Goal: Ask a question

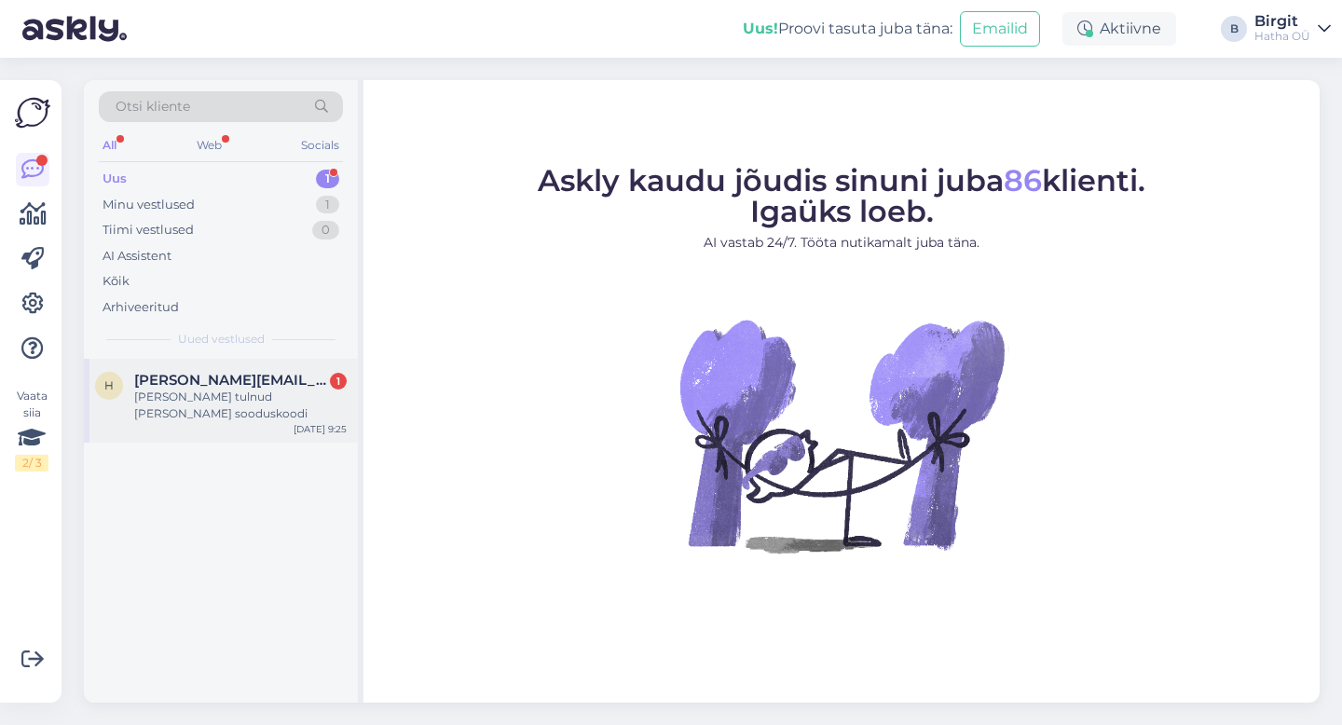
click at [201, 399] on div "[PERSON_NAME] tulnud [PERSON_NAME] sooduskoodi" at bounding box center [240, 405] width 212 height 34
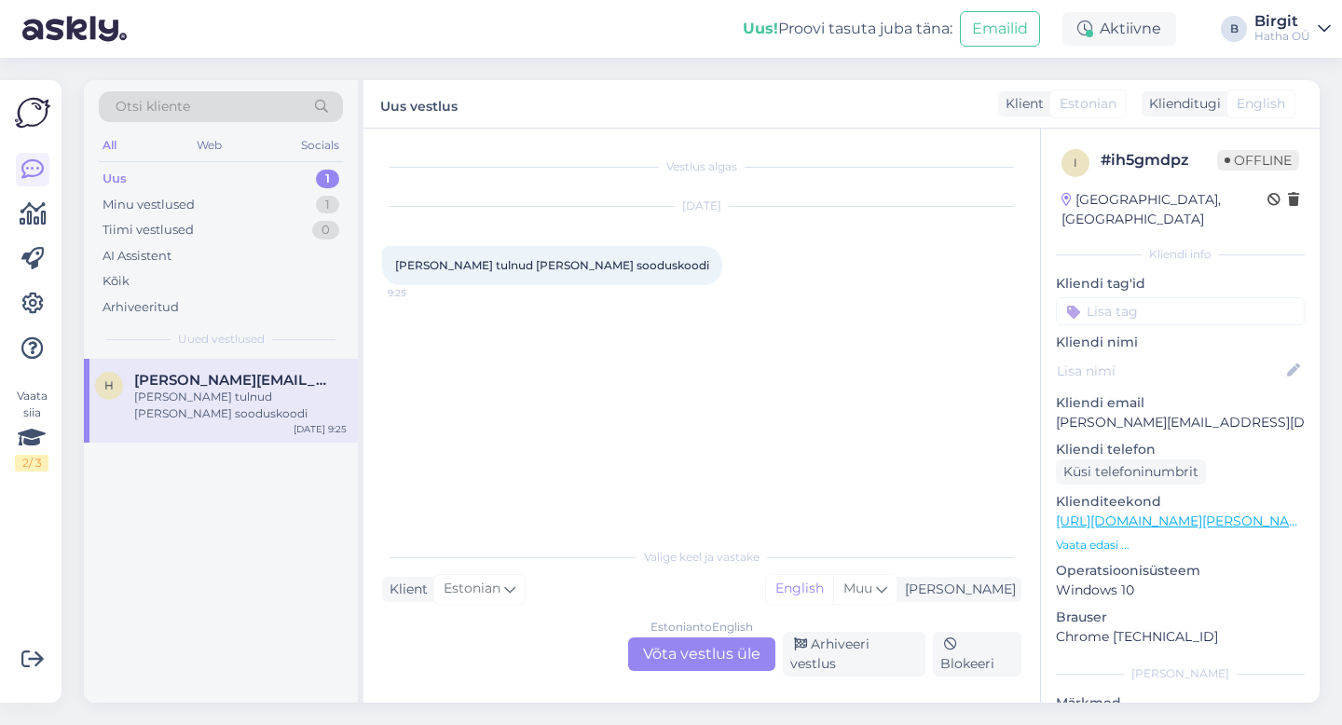
click at [1066, 103] on span "Estonian" at bounding box center [1087, 104] width 57 height 20
click at [896, 599] on div "Muu" at bounding box center [864, 589] width 63 height 28
click at [928, 323] on input at bounding box center [893, 310] width 175 height 29
type input "est"
click at [906, 551] on link "Estonian" at bounding box center [893, 541] width 205 height 30
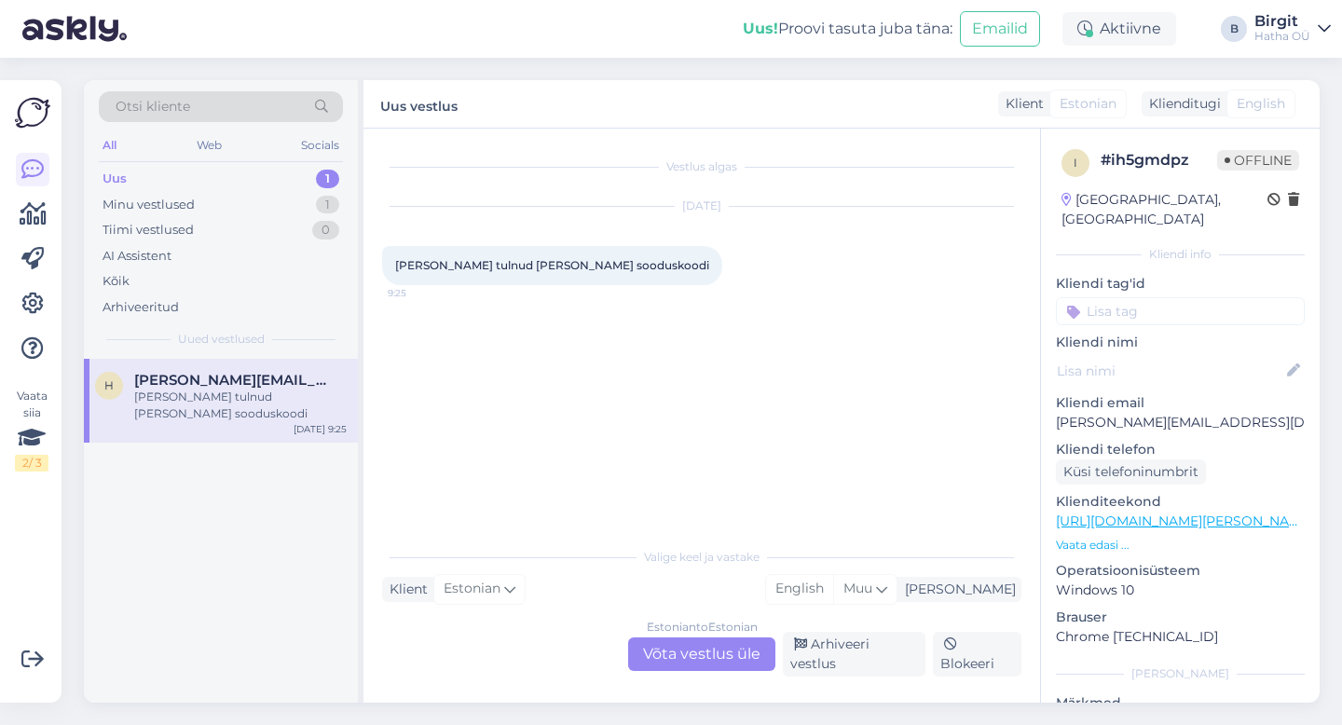
click at [732, 667] on div "Estonian to Estonian Võta vestlus üle" at bounding box center [701, 654] width 147 height 34
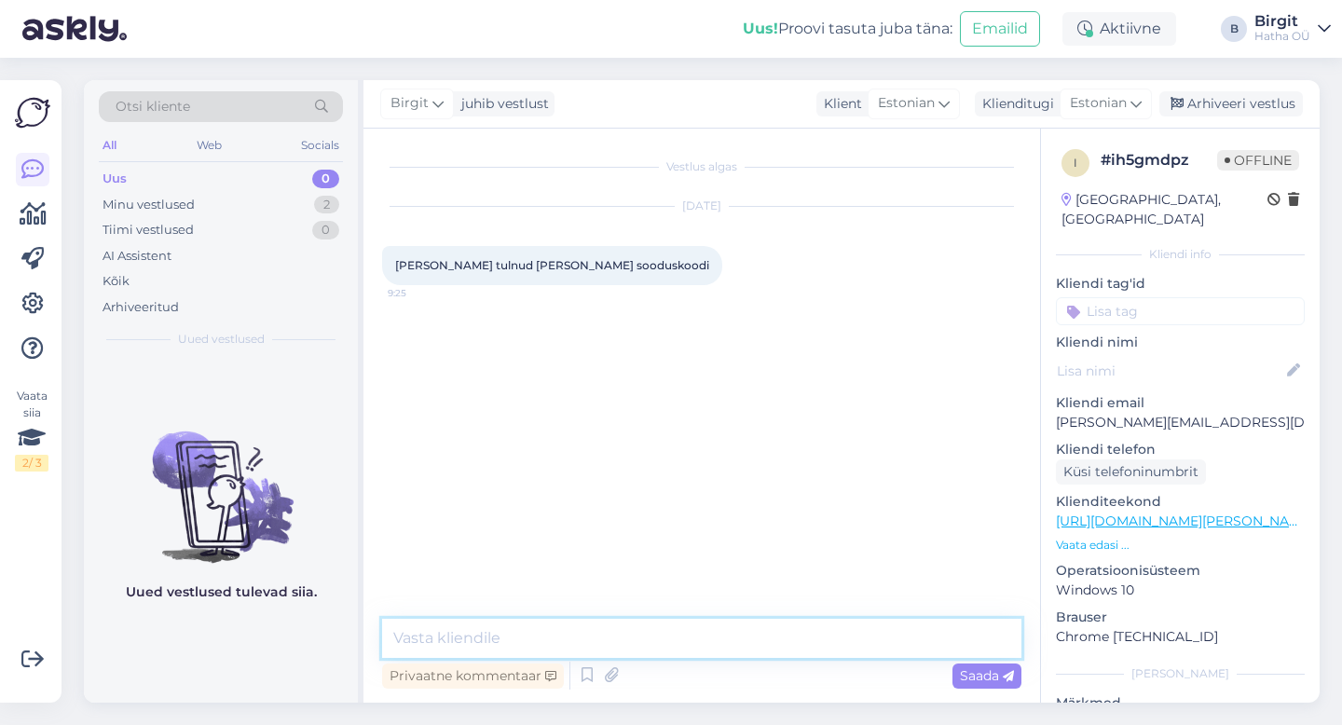
click at [518, 641] on textarea at bounding box center [701, 638] width 639 height 39
paste textarea ""Tere! Aitäh, et meiega ühendust võtsid.. Palun kontrolli igaks juhuks ka rämps…"
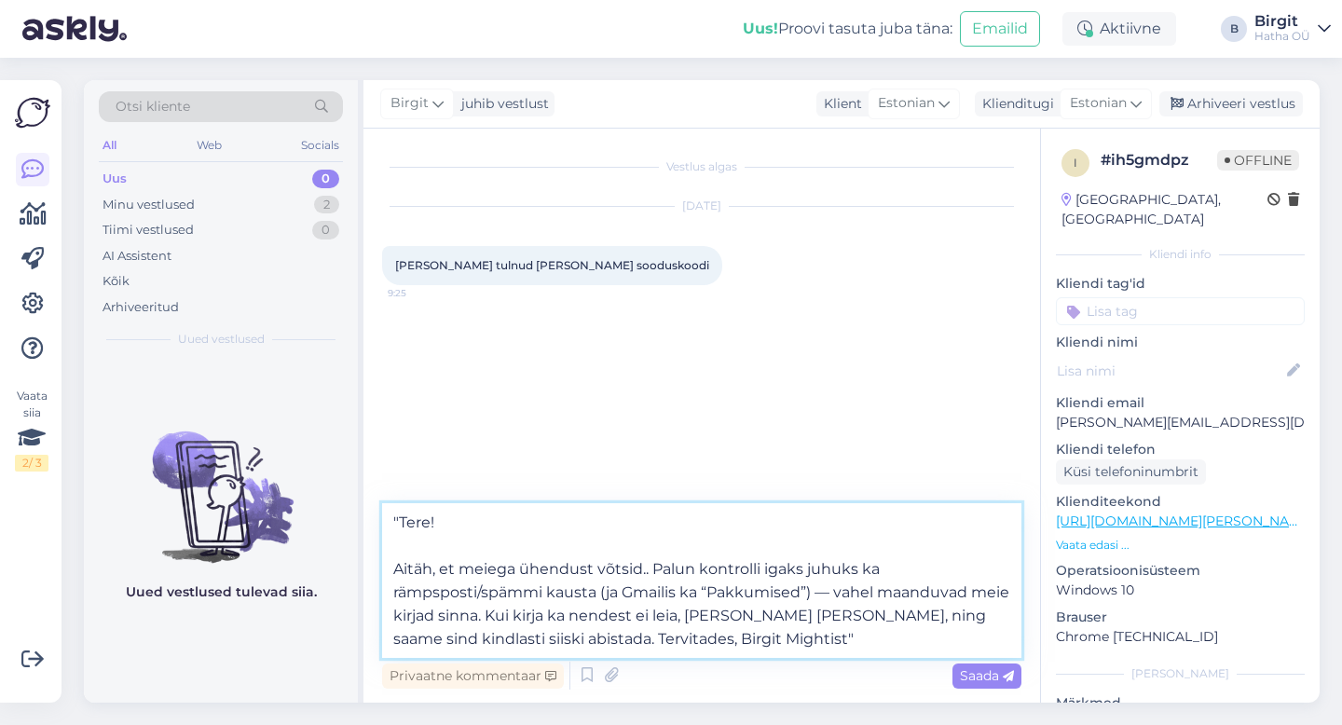
click at [403, 519] on textarea ""Tere! Aitäh, et meiega ühendust võtsid.. Palun kontrolli igaks juhuks ka rämps…" at bounding box center [701, 580] width 639 height 155
click at [817, 640] on textarea "Tere! Aitäh, et meiega ühendust võtsid.. Palun kontrolli igaks juhuks ka rämpsp…" at bounding box center [701, 580] width 639 height 155
type textarea "Tere! Aitäh, et meiega ühendust võtsid.. Palun kontrolli igaks juhuks ka rämpsp…"
click at [973, 673] on span "Saada" at bounding box center [987, 675] width 54 height 17
